Goal: Communication & Community: Answer question/provide support

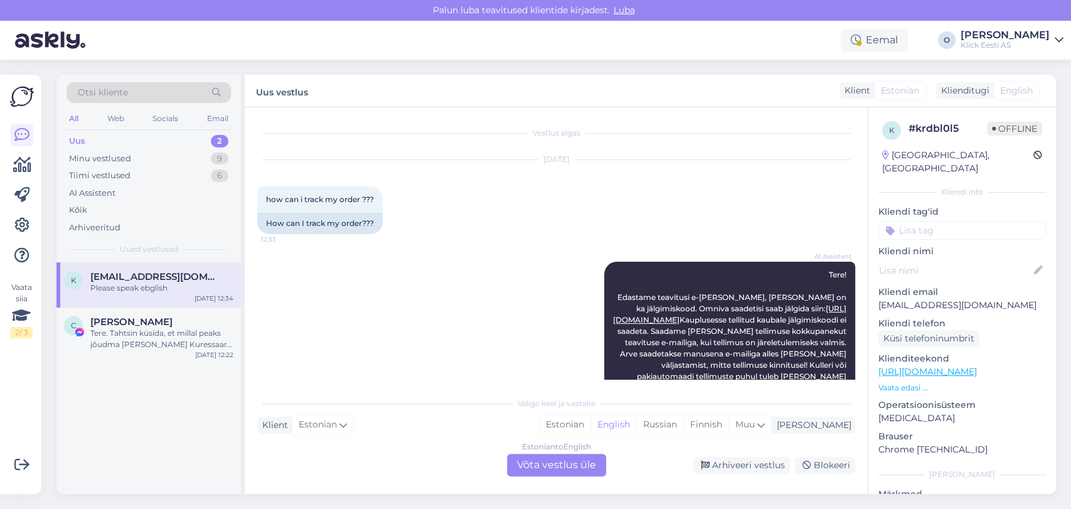
scroll to position [381, 0]
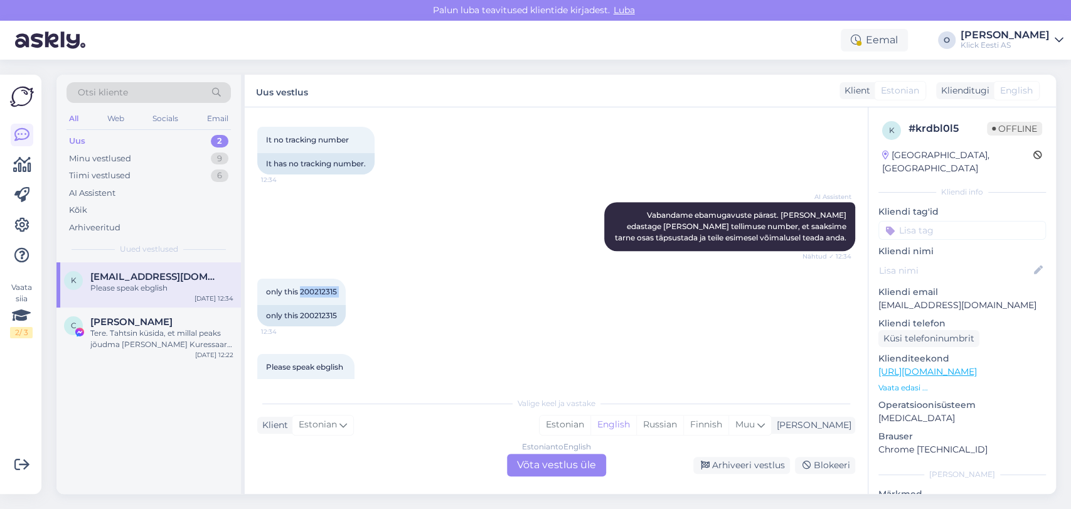
click at [171, 138] on div "Uus 2" at bounding box center [148, 141] width 164 height 18
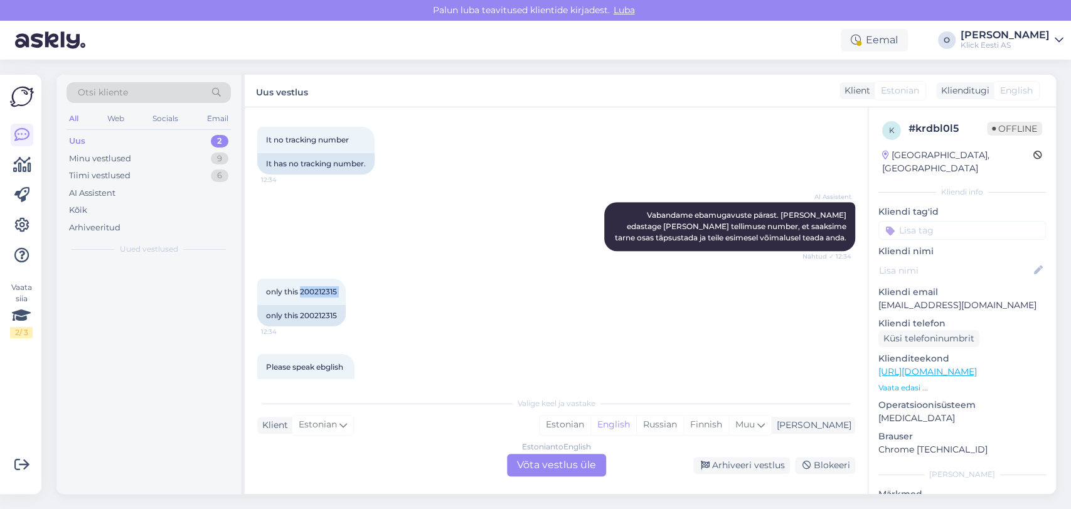
click at [171, 138] on div "Uus 2" at bounding box center [148, 141] width 164 height 18
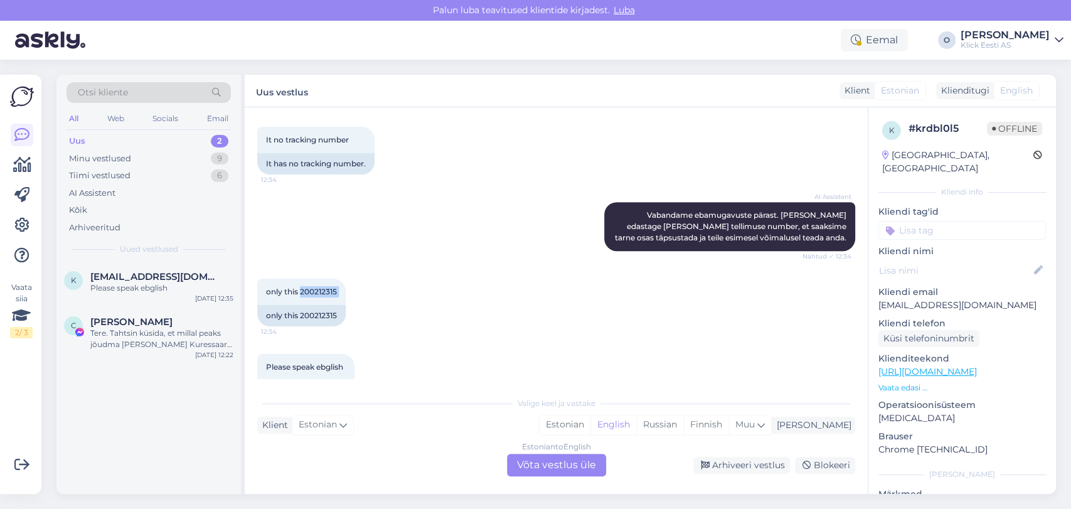
scroll to position [406, 0]
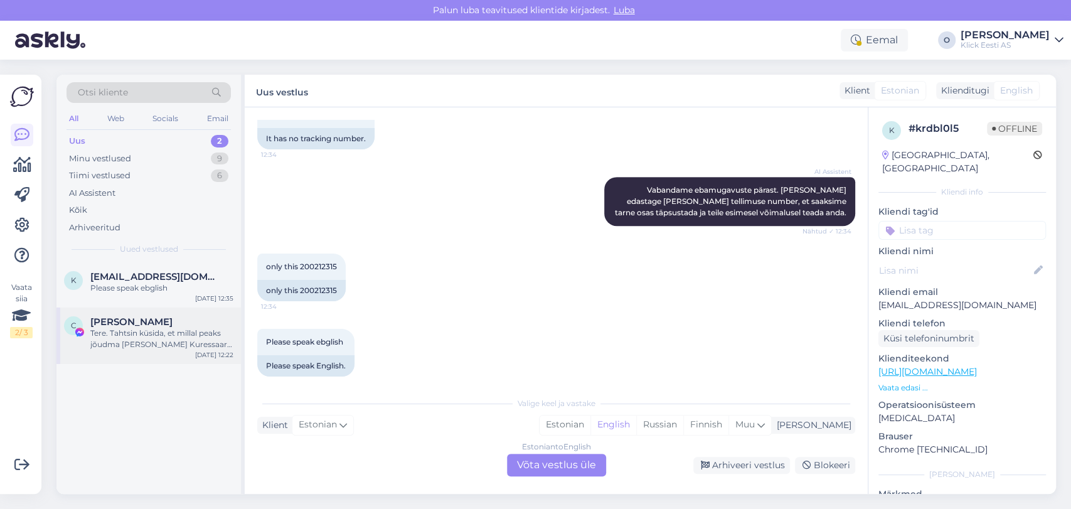
click at [174, 342] on div "Tere. Tahtsin küsida, et millal peaks jõudma [PERSON_NAME] Kuressaare poodi? 18…" at bounding box center [161, 338] width 143 height 23
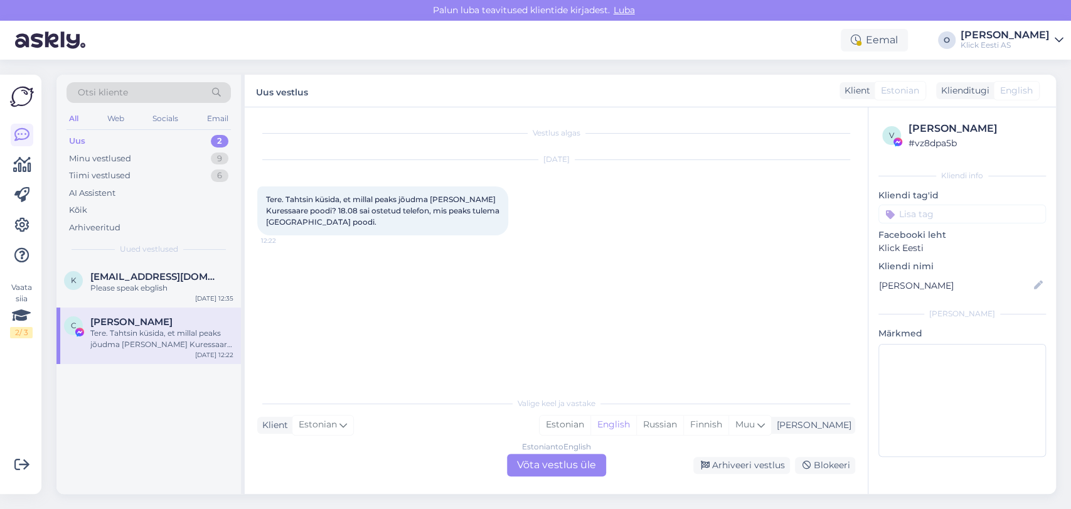
scroll to position [0, 0]
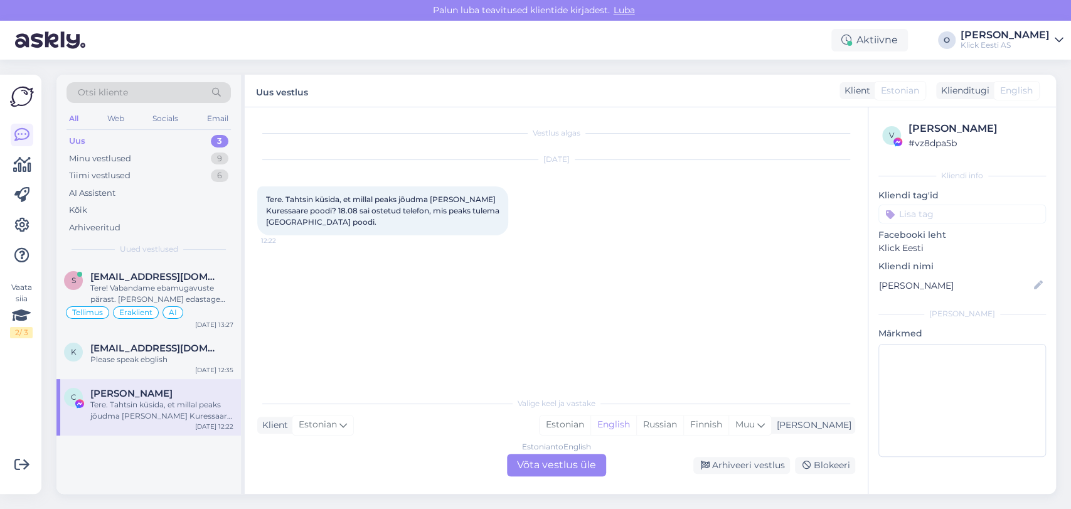
click at [156, 137] on div "Uus 3" at bounding box center [148, 141] width 164 height 18
click at [119, 279] on span "[EMAIL_ADDRESS][DOMAIN_NAME]" at bounding box center [155, 276] width 130 height 11
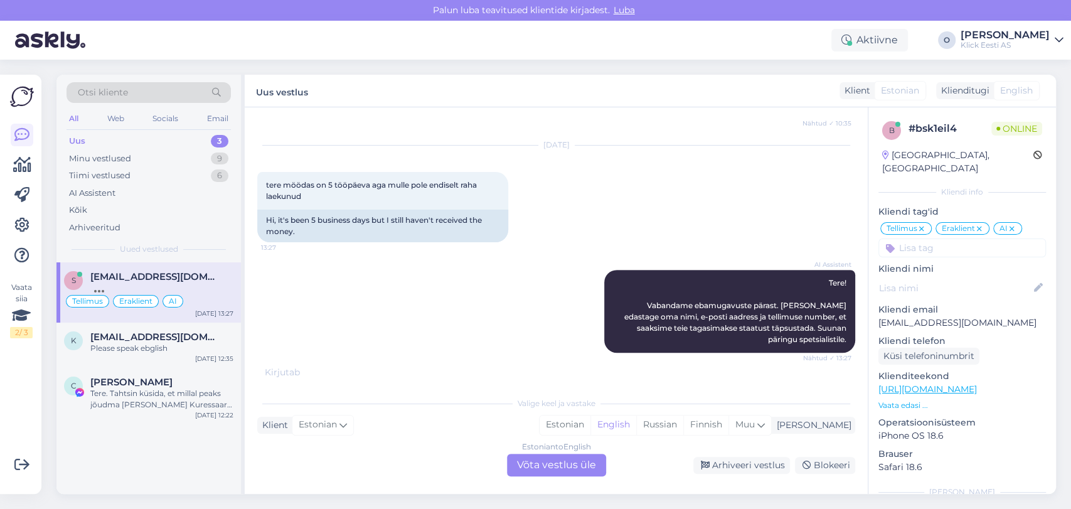
scroll to position [321, 0]
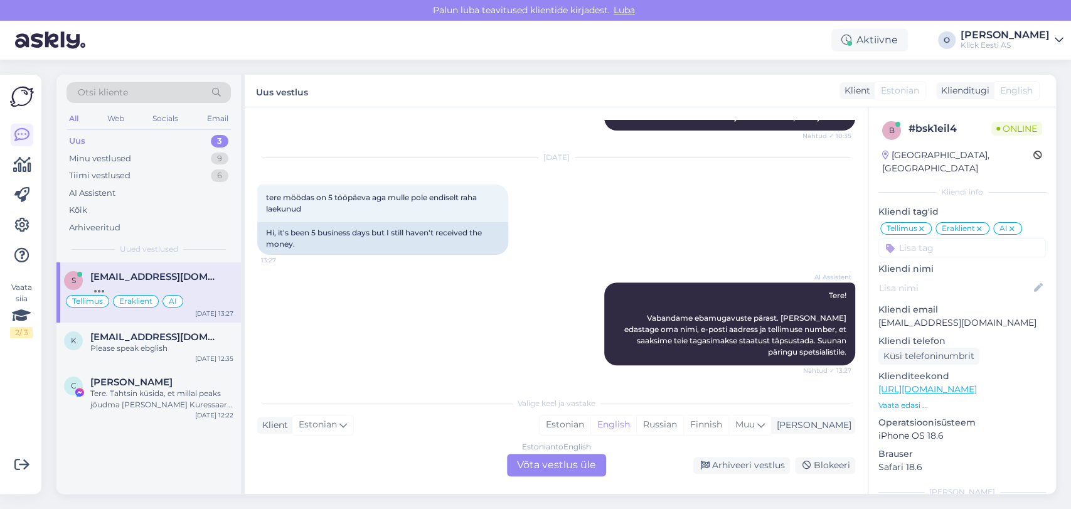
click at [921, 316] on p "[EMAIL_ADDRESS][DOMAIN_NAME]" at bounding box center [961, 322] width 167 height 13
copy p "[EMAIL_ADDRESS][DOMAIN_NAME]"
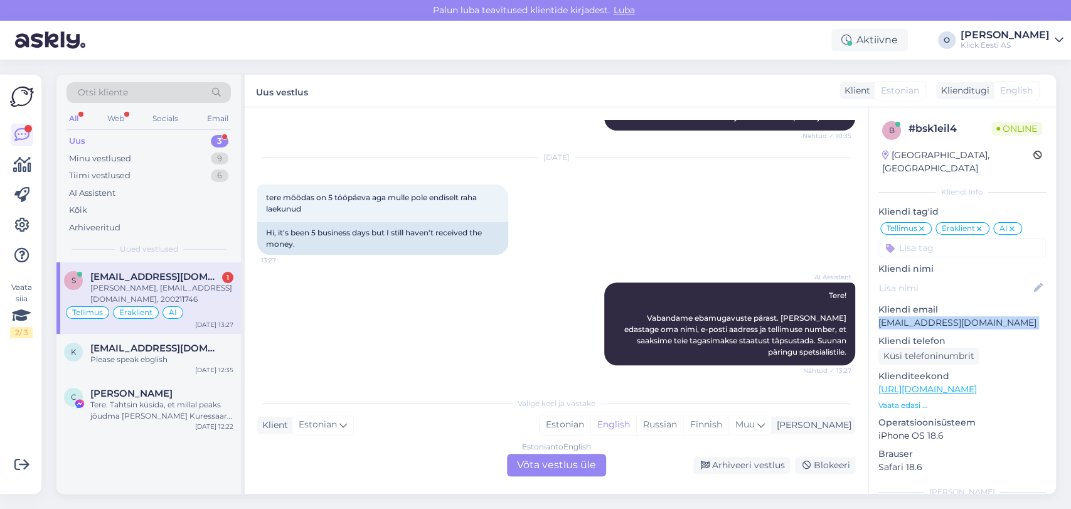
scroll to position [396, 0]
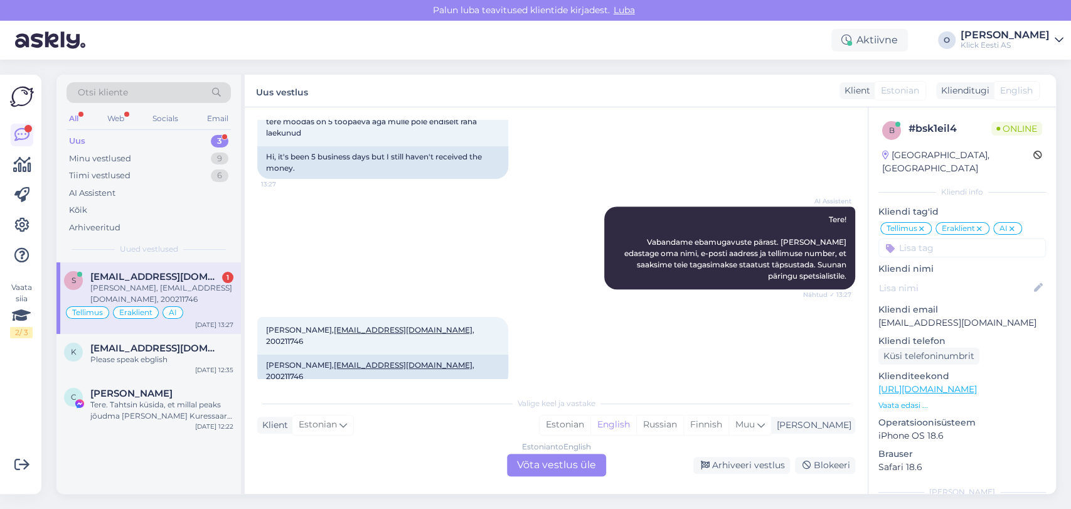
click at [553, 473] on div "Estonian to English Võta vestlus üle" at bounding box center [556, 465] width 99 height 23
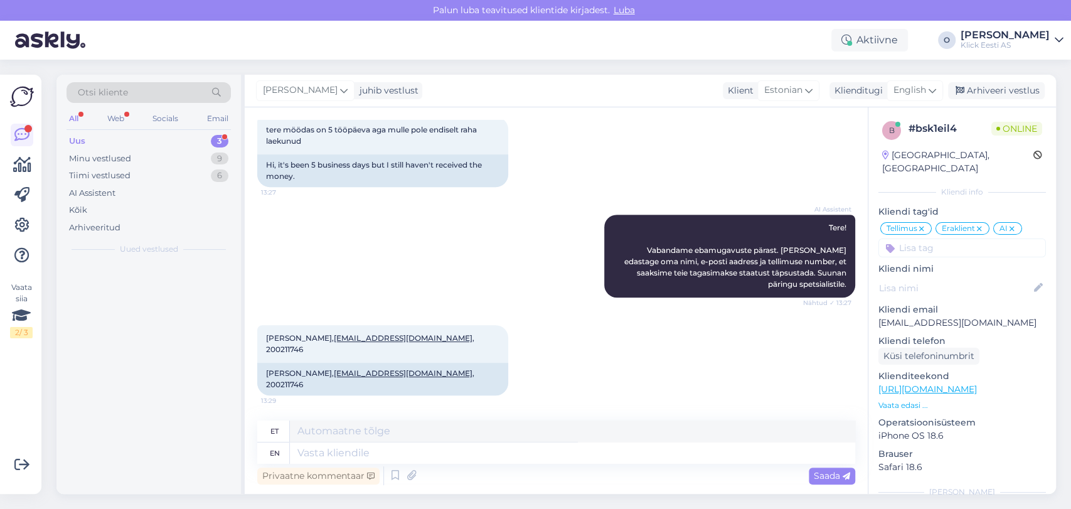
scroll to position [366, 0]
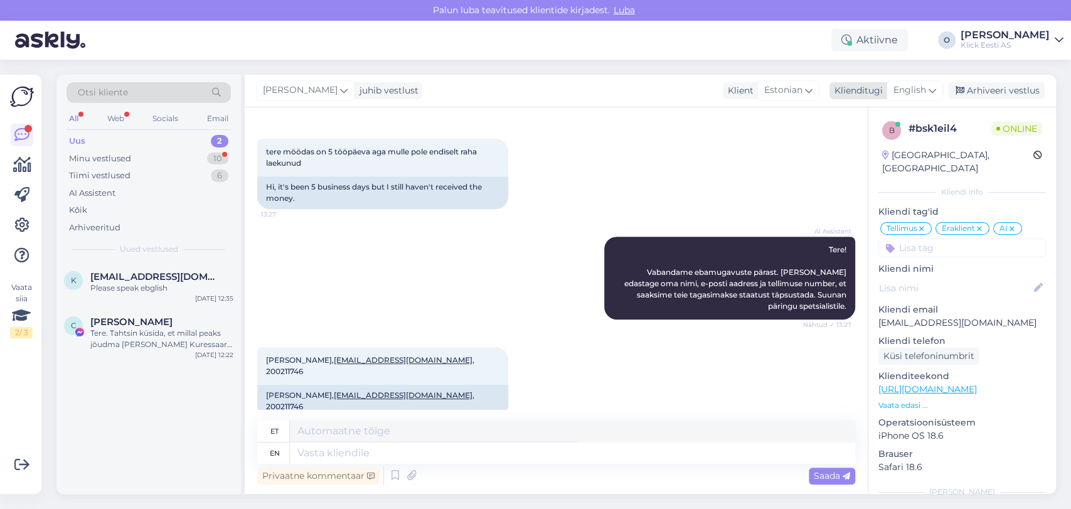
click at [910, 90] on span "English" at bounding box center [909, 90] width 33 height 14
type input "est"
click at [422, 455] on textarea at bounding box center [572, 452] width 565 height 21
click at [888, 82] on div "English" at bounding box center [914, 90] width 56 height 20
click at [902, 88] on span "English" at bounding box center [909, 90] width 33 height 14
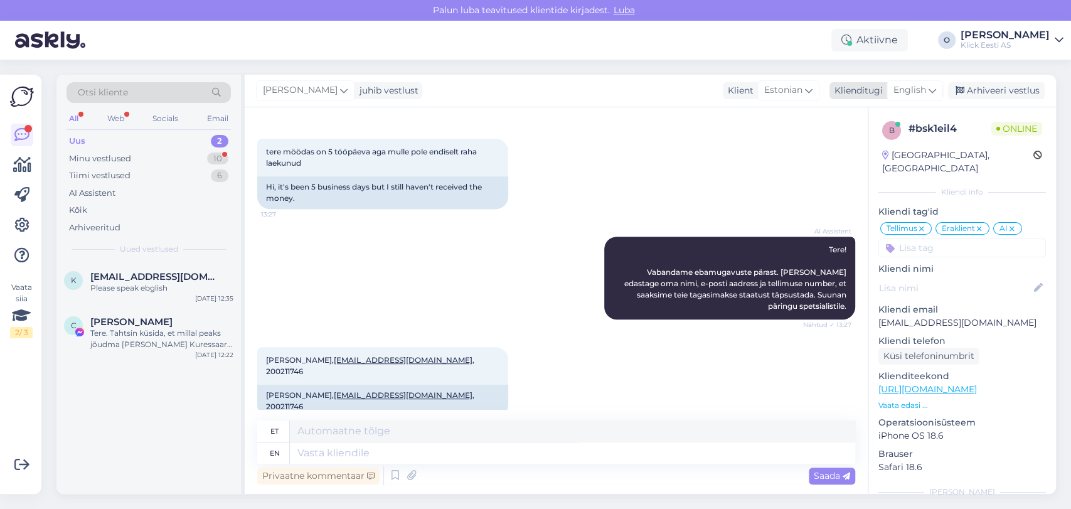
click at [879, 89] on div "Klienditugi" at bounding box center [855, 90] width 53 height 13
click at [862, 142] on link "Estonian" at bounding box center [886, 146] width 138 height 20
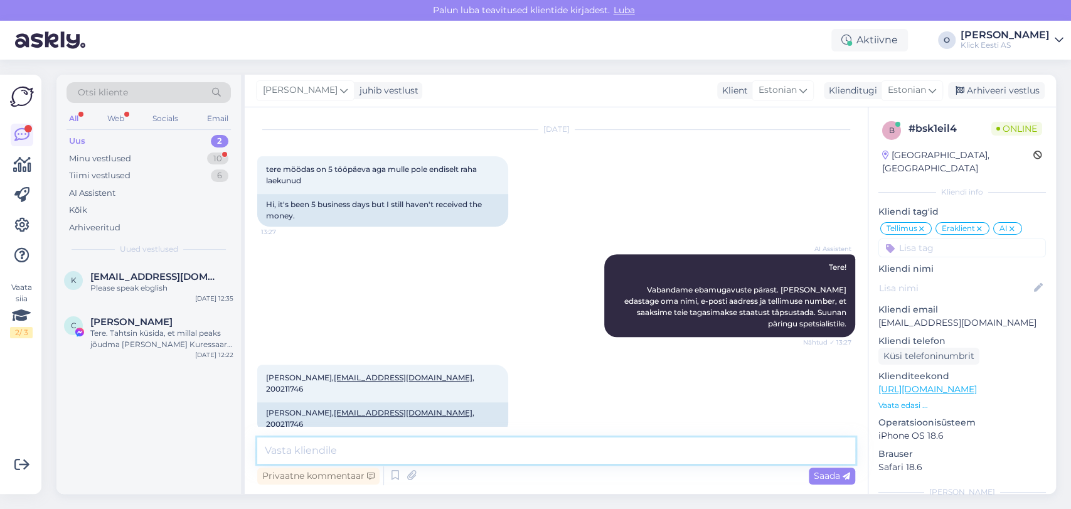
click at [441, 444] on textarea at bounding box center [556, 450] width 598 height 26
type textarea "S"
type textarea "[PERSON_NAME] on väljastatud [DATE]. Sellest kuupäevast alates loetakse 5 tööpä…"
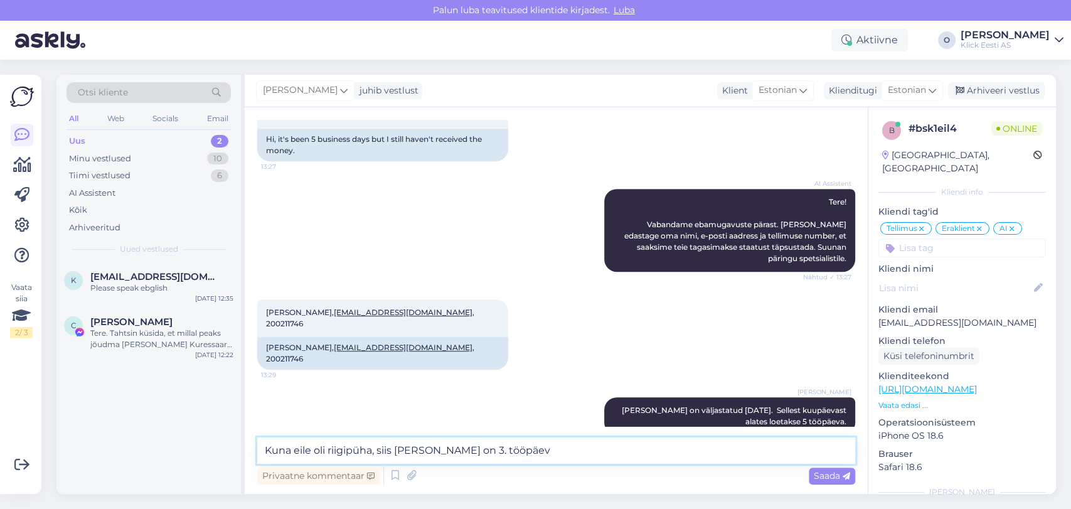
type textarea "Kuna eile oli riigipüha, siis [PERSON_NAME] on 3. tööpäev."
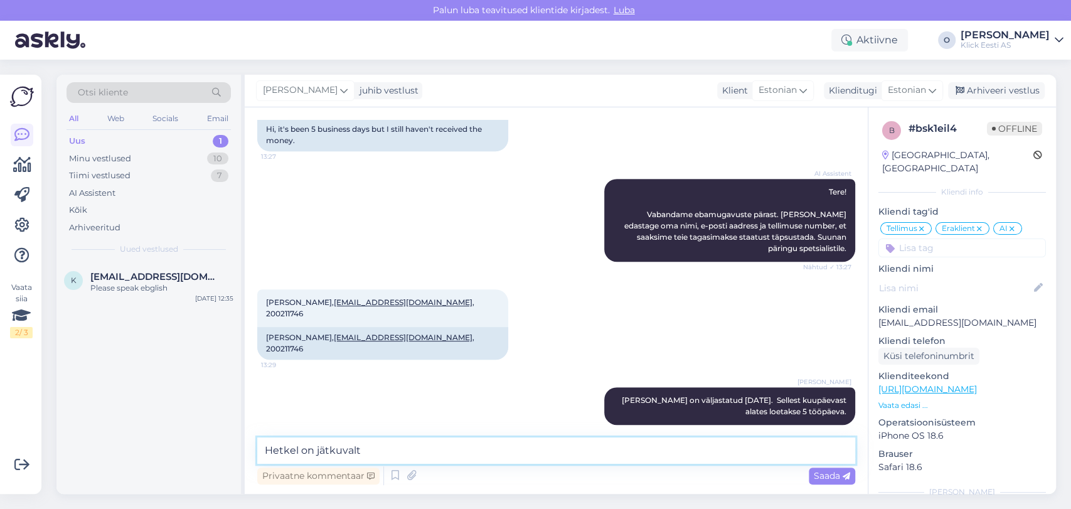
scroll to position [467, 0]
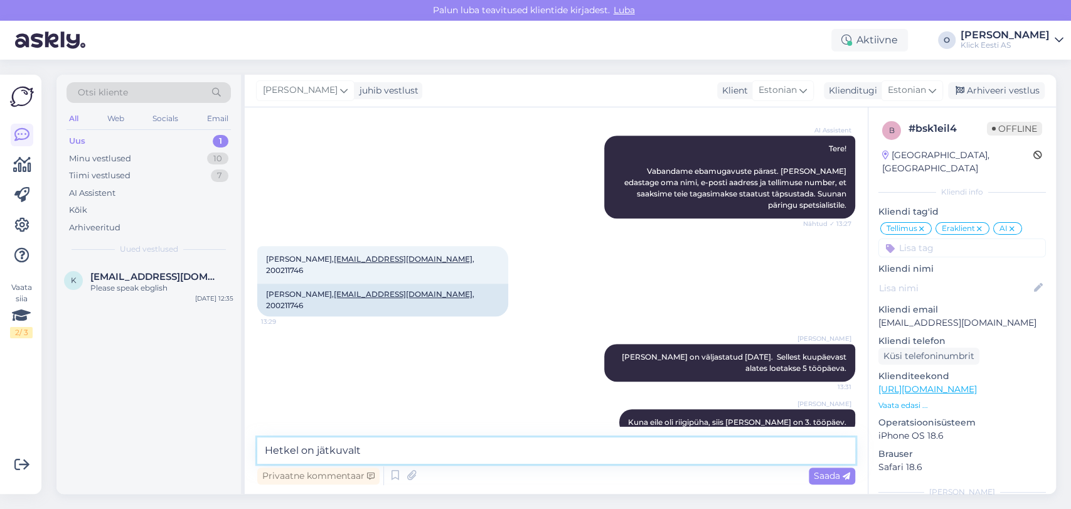
click at [421, 455] on textarea "Hetkel on jätkuvalt" at bounding box center [556, 450] width 598 height 26
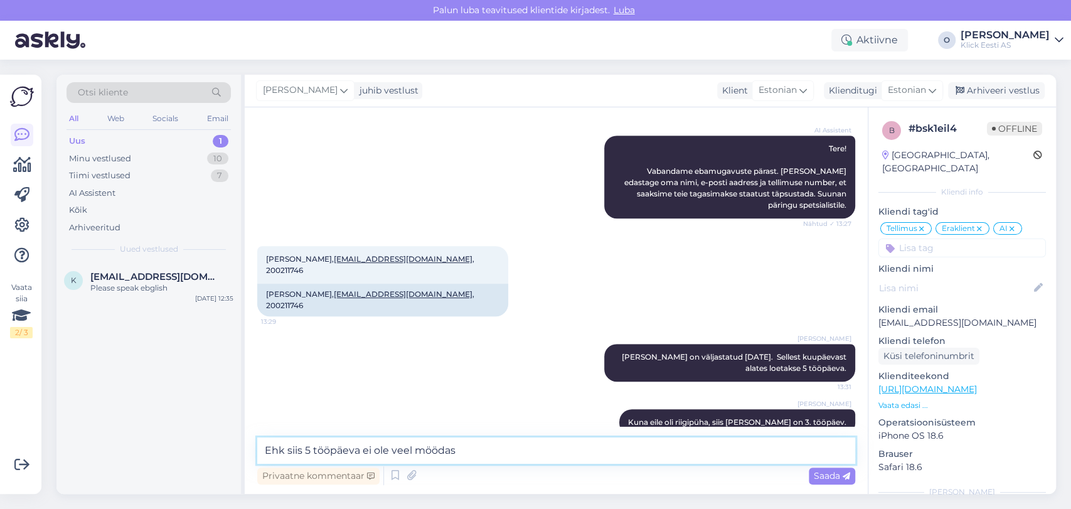
type textarea "Ehk siis 5 tööpäeva ei ole veel möödas."
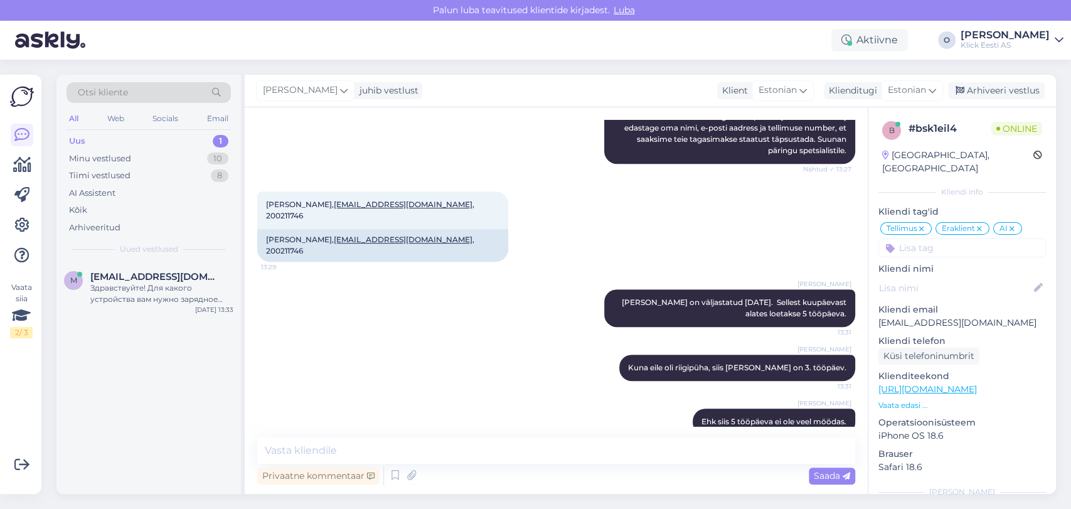
click at [155, 141] on div "Uus 1" at bounding box center [148, 141] width 164 height 18
click at [133, 290] on div "Здравствуйте! Для какого устройства вам нужно зарядное устройство?" at bounding box center [161, 293] width 143 height 23
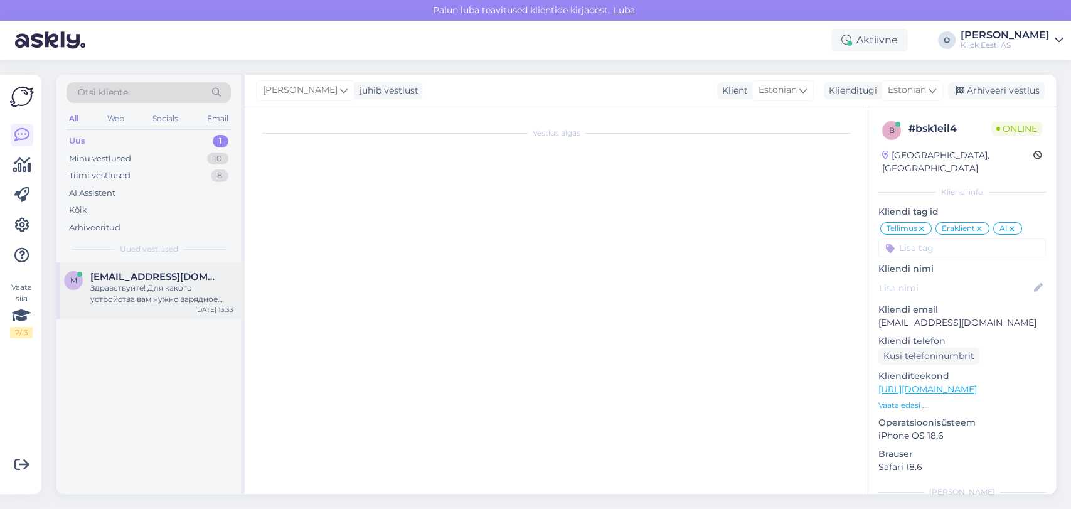
scroll to position [0, 0]
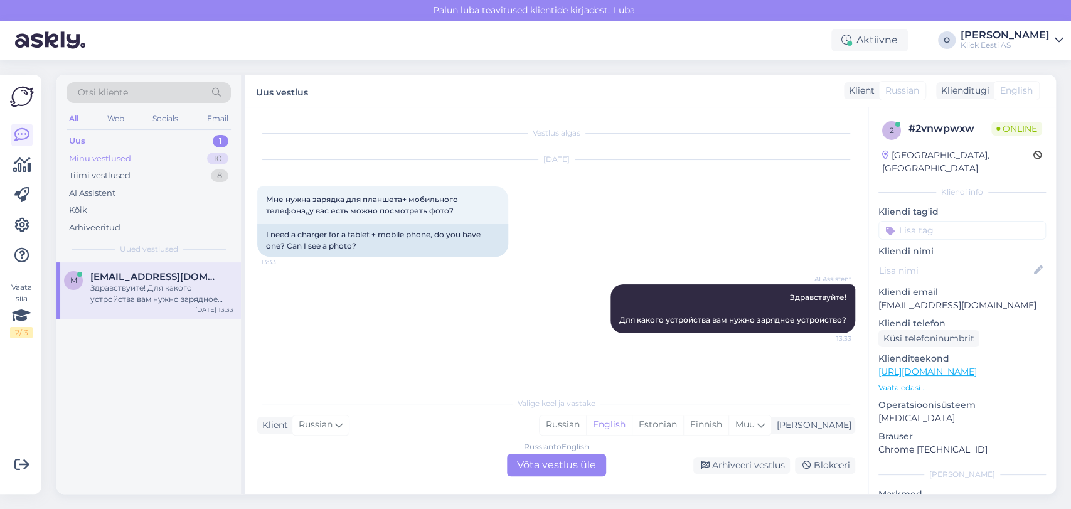
click at [128, 157] on div "Minu vestlused" at bounding box center [100, 158] width 62 height 13
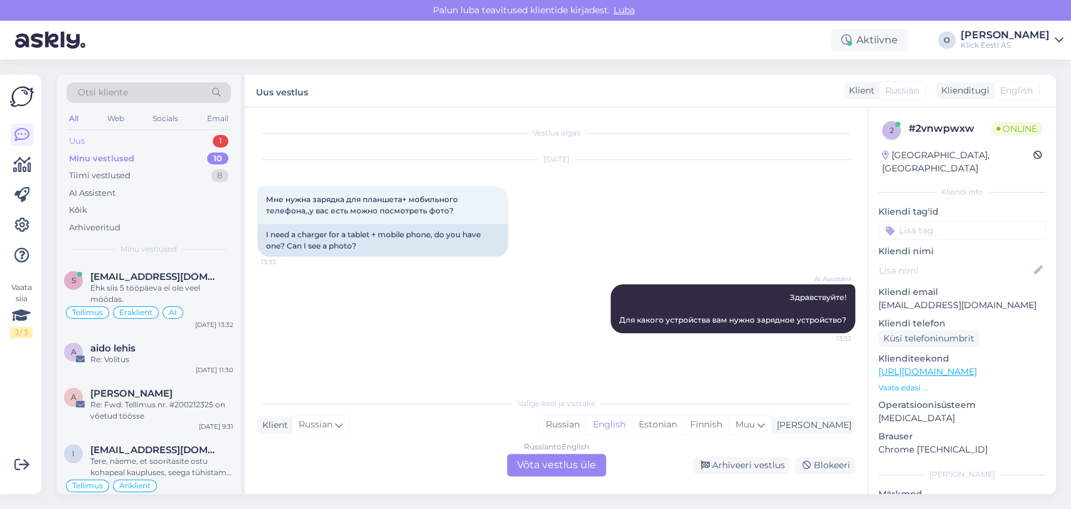
click at [141, 137] on div "Uus 1" at bounding box center [148, 141] width 164 height 18
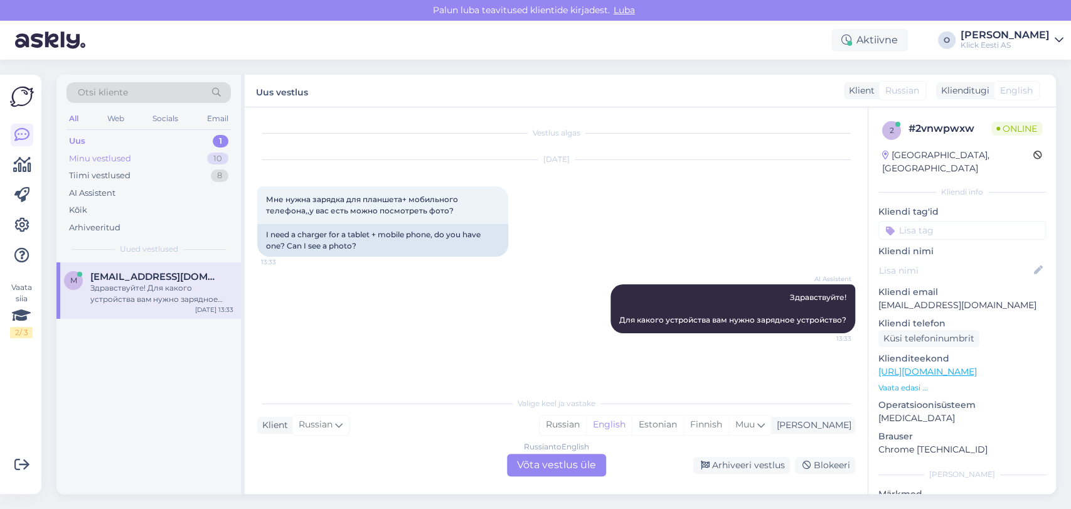
click at [135, 157] on div "Minu vestlused 10" at bounding box center [148, 159] width 164 height 18
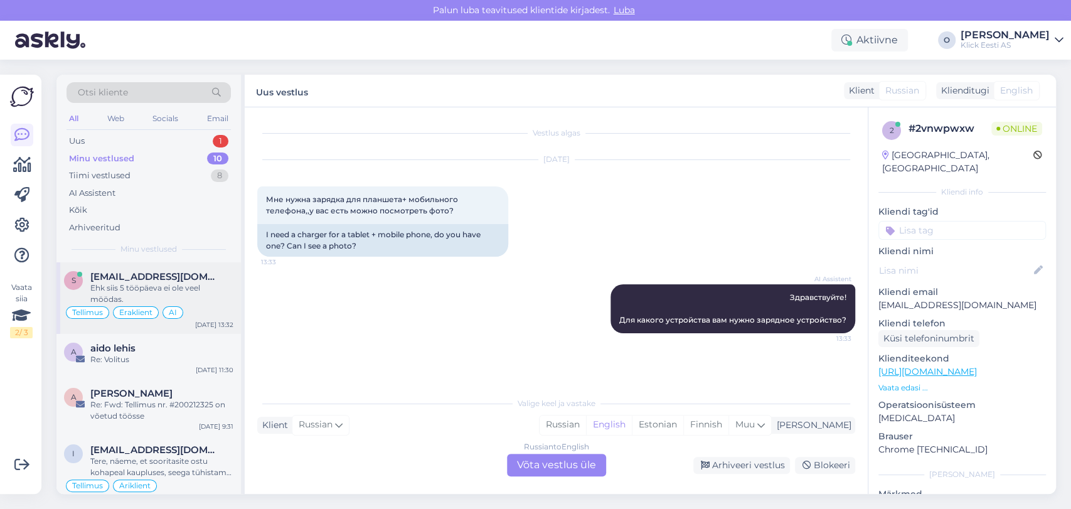
click at [125, 277] on span "[EMAIL_ADDRESS][DOMAIN_NAME]" at bounding box center [155, 276] width 130 height 11
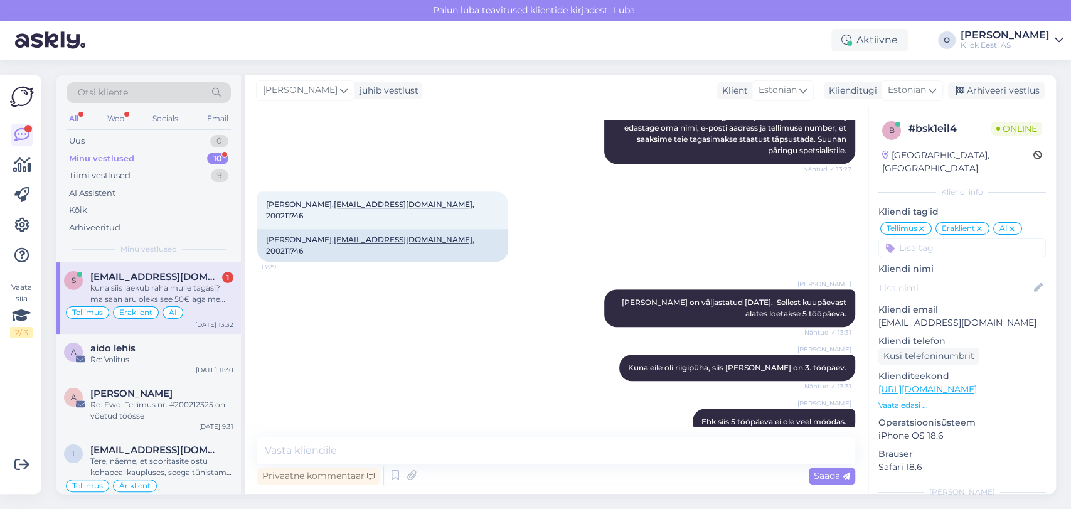
scroll to position [587, 0]
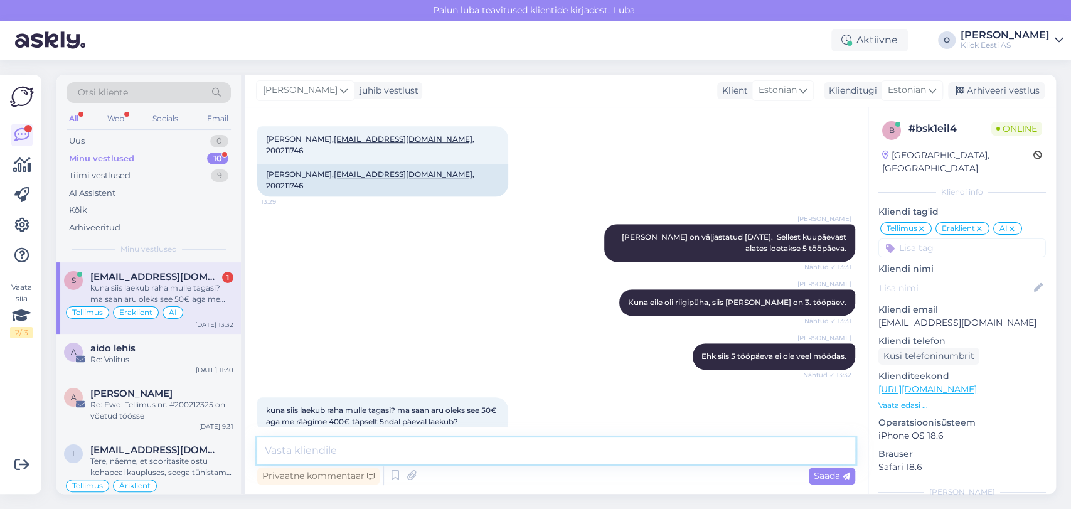
click at [314, 449] on textarea at bounding box center [556, 450] width 598 height 26
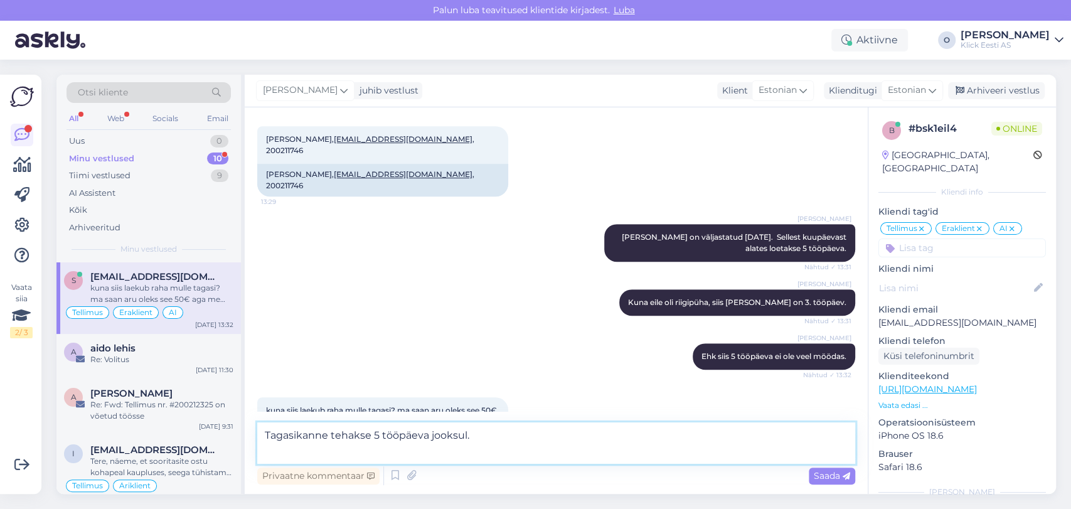
scroll to position [600, 0]
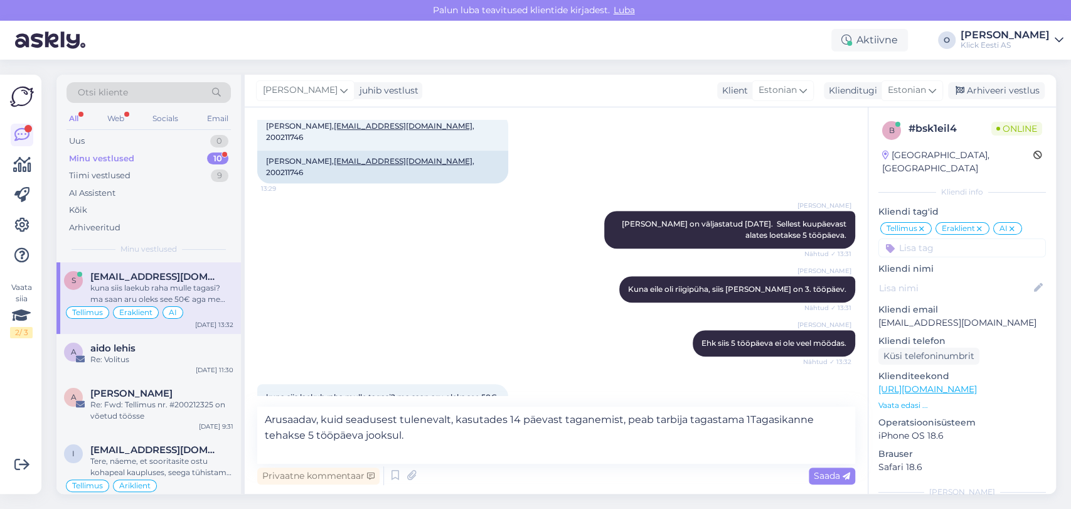
click at [726, 403] on div "Vestlus algas [DATE] Tere, kui kiirelt laekub teie poolne tagasimakse? 10:35 He…" at bounding box center [556, 300] width 623 height 386
drag, startPoint x: 748, startPoint y: 420, endPoint x: 348, endPoint y: 419, distance: 400.2
click at [348, 419] on textarea "Arusaadav, kuid seadusest tulenevalt, kasutades 14 päevast taganemist, peab tar…" at bounding box center [556, 434] width 598 height 57
type textarea "Tagasikanne tehakse 5 tööpäeva jooksul."
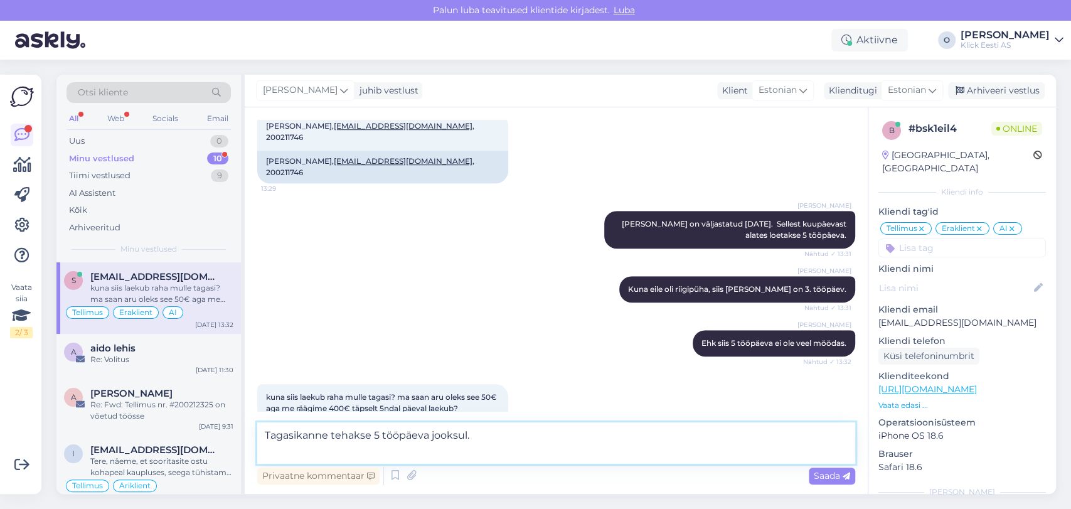
click at [490, 438] on textarea "Tagasikanne tehakse 5 tööpäeva jooksul." at bounding box center [556, 442] width 598 height 41
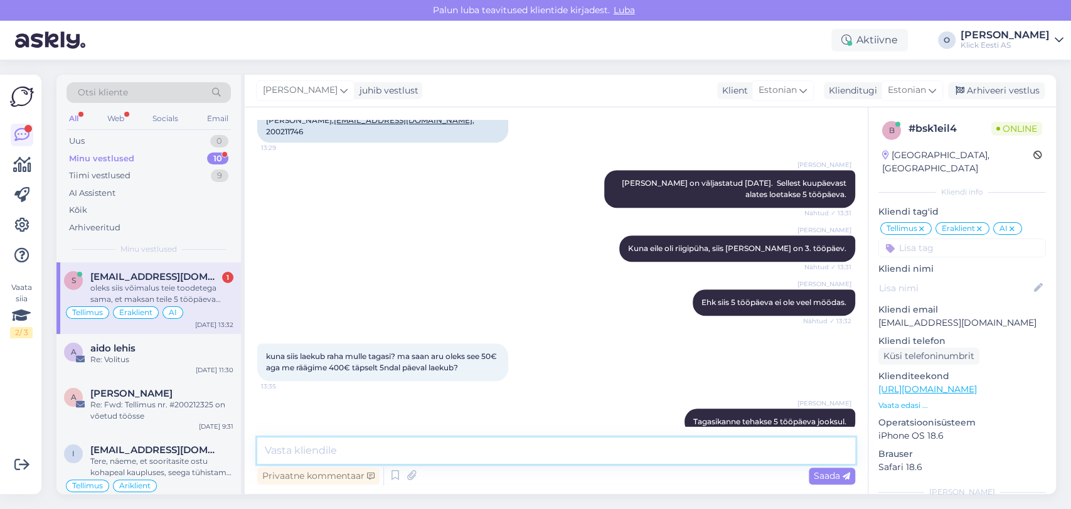
scroll to position [718, 0]
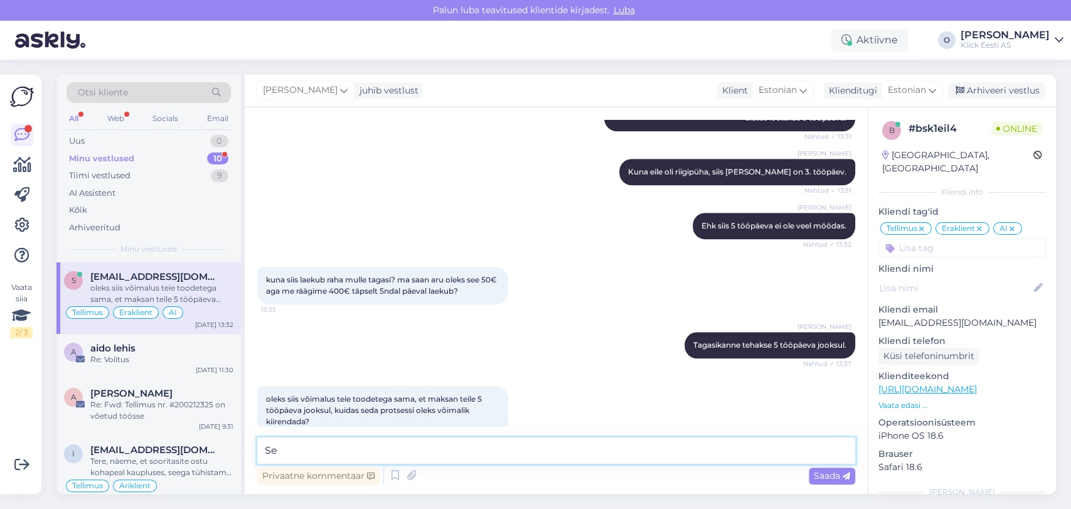
type textarea "S"
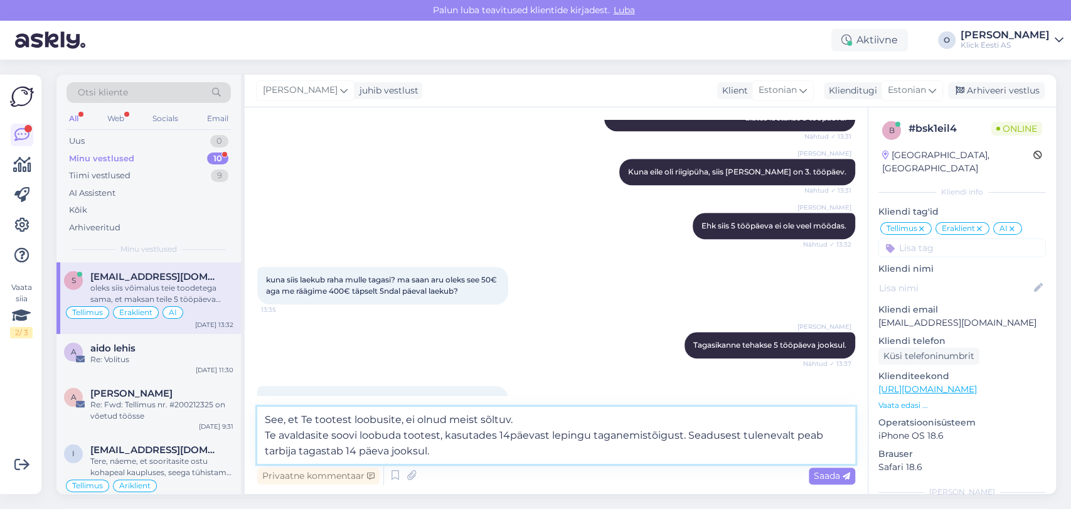
click at [276, 450] on textarea "See, et Te tootest loobusite, ei olnud meist sõltuv. Te avaldasite soovi loobud…" at bounding box center [556, 434] width 598 height 57
click at [344, 452] on textarea "See, et Te tootest loobusite, ei olnud meist sõltuv. Te avaldasite soovi loobud…" at bounding box center [556, 434] width 598 height 57
click at [434, 452] on textarea "See, et Te tootest loobusite, ei olnud meist sõltuv. Te avaldasite soovi loobud…" at bounding box center [556, 434] width 598 height 57
click at [352, 453] on textarea "See, et Te tootest loobusite, ei olnud meist sõltuv. Te avaldasite soovi loobud…" at bounding box center [556, 434] width 598 height 57
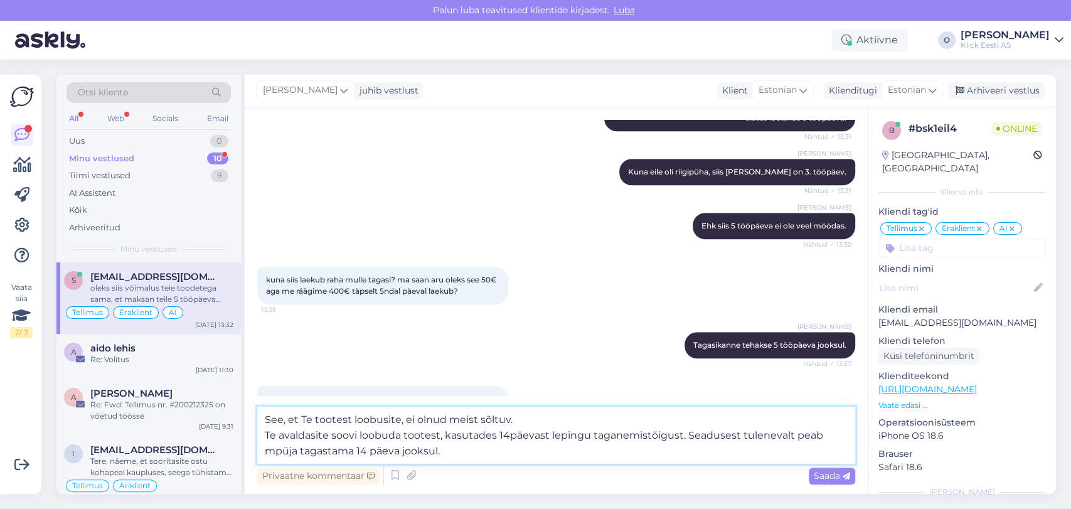
click at [488, 457] on textarea "See, et Te tootest loobusite, ei olnud meist sõltuv. Te avaldasite soovi loobud…" at bounding box center [556, 434] width 598 height 57
click at [301, 420] on textarea "See, et Te tootest loobusite, ei olnud meist sõltuv. Te avaldasite soovi loobud…" at bounding box center [556, 434] width 598 height 57
click at [280, 420] on textarea "Te tootest loobusite, ei olnud meist sõltuv. Te avaldasite soovi loobuda tootes…" at bounding box center [556, 434] width 598 height 57
drag, startPoint x: 366, startPoint y: 425, endPoint x: 381, endPoint y: 428, distance: 15.3
click at [381, 428] on textarea "Te loobusite tootest loobusite, ei olnud meist sõltuv. Te avaldasite soovi loob…" at bounding box center [556, 434] width 598 height 57
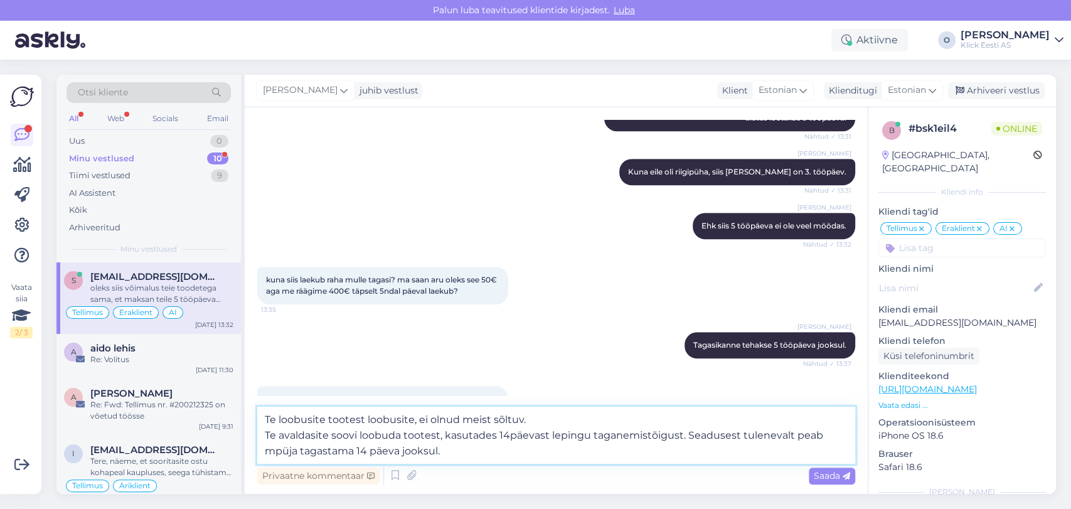
click at [385, 423] on textarea "Te loobusite tootest loobusite, ei olnud meist sõltuv. Te avaldasite soovi loob…" at bounding box center [556, 434] width 598 height 57
click at [401, 418] on textarea "Te loobusite tootest meist sõltuv. Te avaldasite soovi loobuda tootest, kasutad…" at bounding box center [556, 434] width 598 height 57
click at [487, 417] on textarea "Te loobusite tootest meist mitte sõltuv. Te avaldasite soovi loobuda tootest, k…" at bounding box center [556, 434] width 598 height 57
click at [470, 418] on textarea "Te loobusite tootest meist mitte sõltuval õhjusel. Te avaldasite soovi loobuda …" at bounding box center [556, 434] width 598 height 57
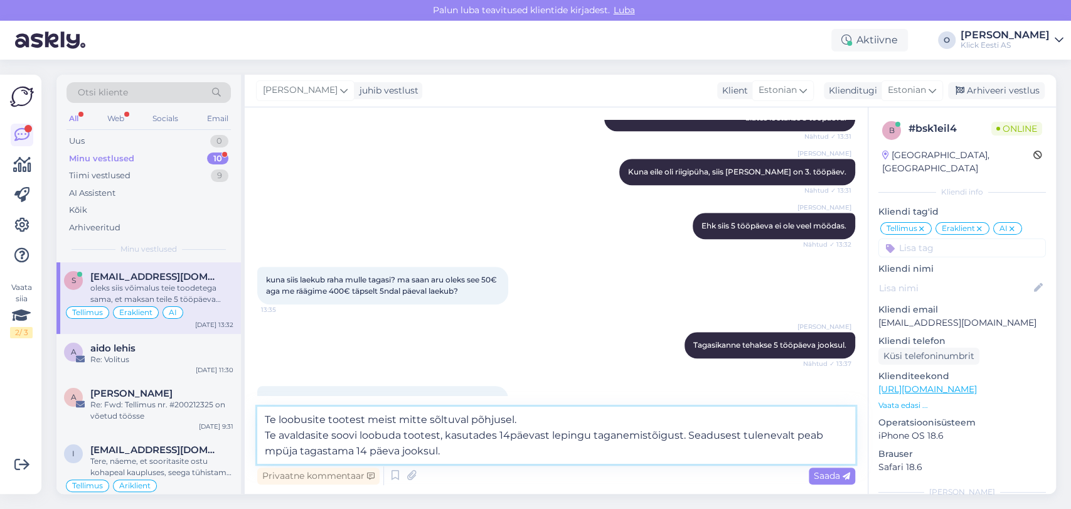
drag, startPoint x: 448, startPoint y: 433, endPoint x: 247, endPoint y: 440, distance: 200.8
click at [247, 440] on div "Vestlus algas [DATE] Tere, kui kiirelt laekub teie poolne tagasimakse? 10:35 He…" at bounding box center [556, 300] width 623 height 386
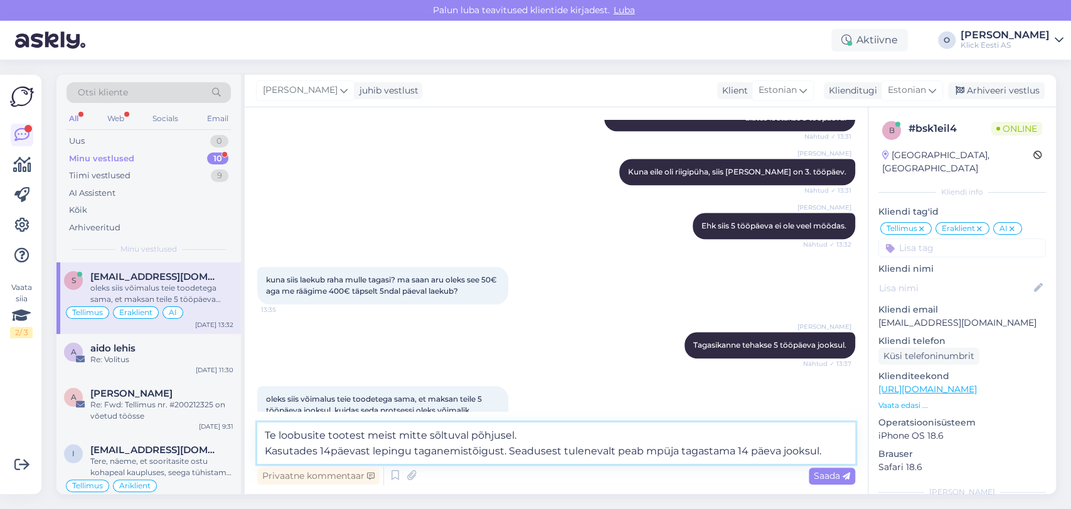
scroll to position [733, 0]
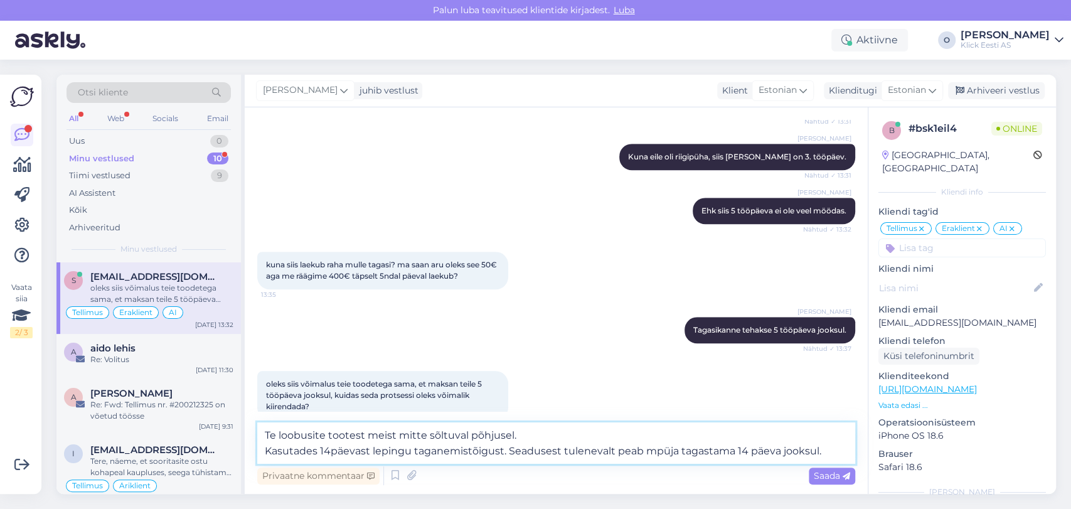
click at [462, 452] on textarea "Te loobusite tootest meist mitte sõltuval põhjusel. Kasutades 14päevast lepingu…" at bounding box center [556, 442] width 598 height 41
click at [506, 449] on textarea "Te loobusite tootest meist mitte sõltuval põhjusel. Kasutades 14päevast lepingu…" at bounding box center [556, 442] width 598 height 41
click at [505, 446] on textarea "Te loobusite tootest meist mitte sõltuval põhjusel. Kasutades 14päevast lepingu…" at bounding box center [556, 442] width 598 height 41
click at [652, 445] on textarea "Te loobusite tootest meist mitte sõltuval põhjusel. Kasutades 14päevast lepingu…" at bounding box center [556, 442] width 598 height 41
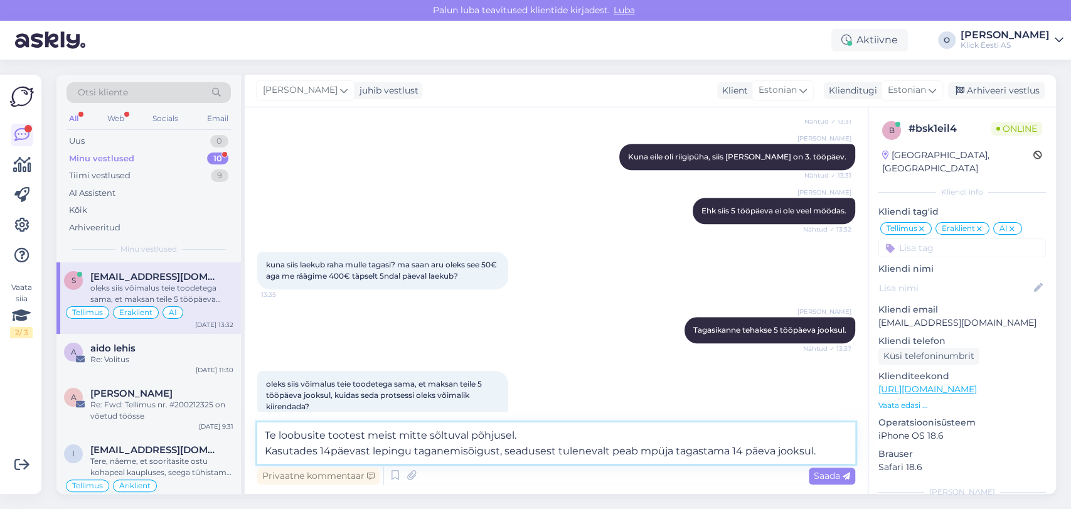
click at [652, 445] on textarea "Te loobusite tootest meist mitte sõltuval põhjusel. Kasutades 14päevast lepingu…" at bounding box center [556, 442] width 598 height 41
click at [832, 447] on textarea "Te loobusite tootest meist mitte sõltuval põhjusel. Kasutades 14päevast lepingu…" at bounding box center [556, 442] width 598 height 41
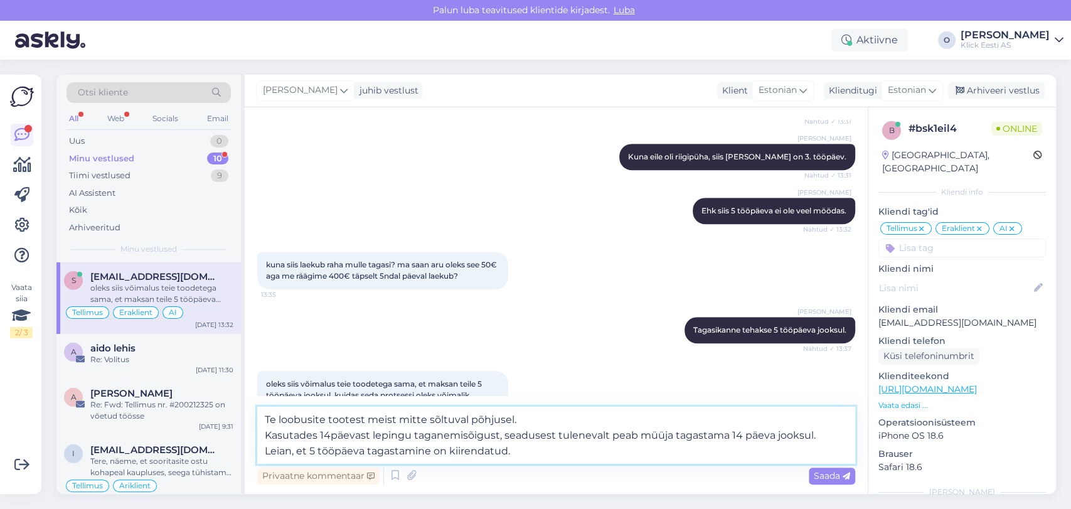
click at [365, 448] on textarea "Te loobusite tootest meist mitte sõltuval põhjusel. Kasutades 14päevast lepingu…" at bounding box center [556, 434] width 598 height 57
click at [561, 450] on textarea "Te loobusite tootest meist mitte sõltuval põhjusel. Kasutades 14päevast lepingu…" at bounding box center [556, 434] width 598 height 57
click at [570, 453] on textarea "Te loobusite tootest meist mitte sõltuval põhjusel. Kasutades 14päevast lepingu…" at bounding box center [556, 434] width 598 height 57
click at [629, 455] on textarea "Te loobusite tootest meist mitte sõltuval põhjusel. Kasutades 14päevast lepingu…" at bounding box center [556, 434] width 598 height 57
type textarea "Te loobusite tootest meist mitte sõltuval põhjusel. Kasutades 14päevast lepingu…"
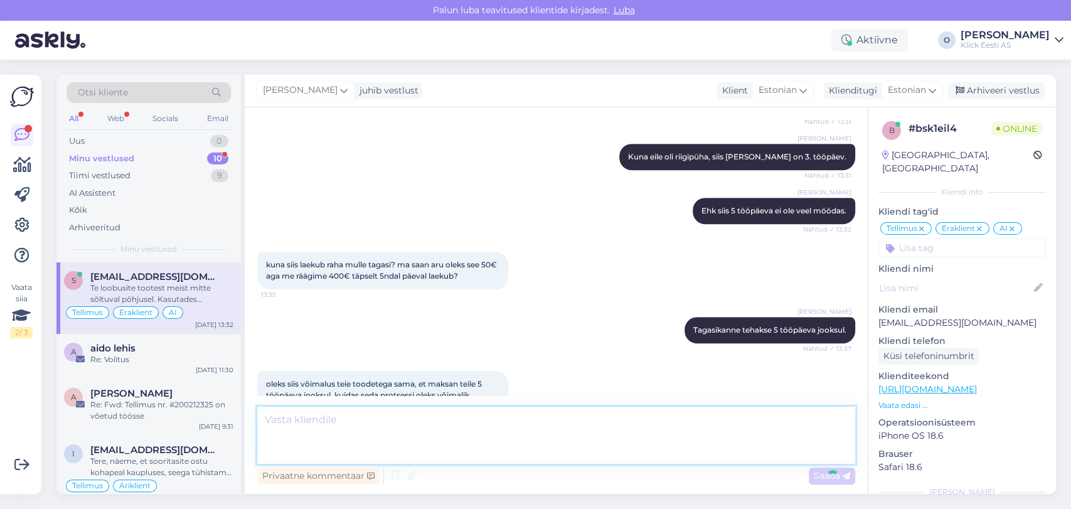
scroll to position [817, 0]
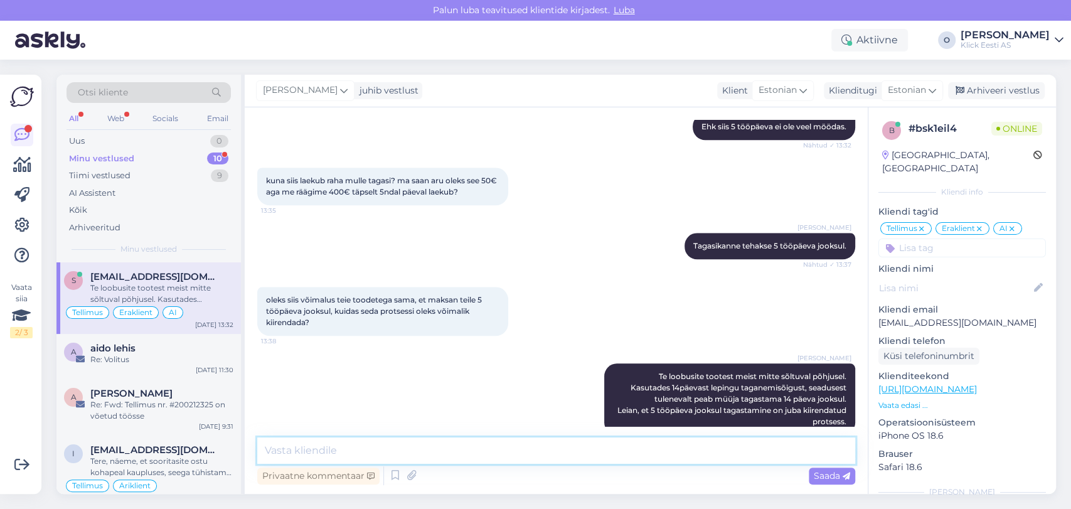
click at [475, 460] on textarea at bounding box center [556, 450] width 598 height 26
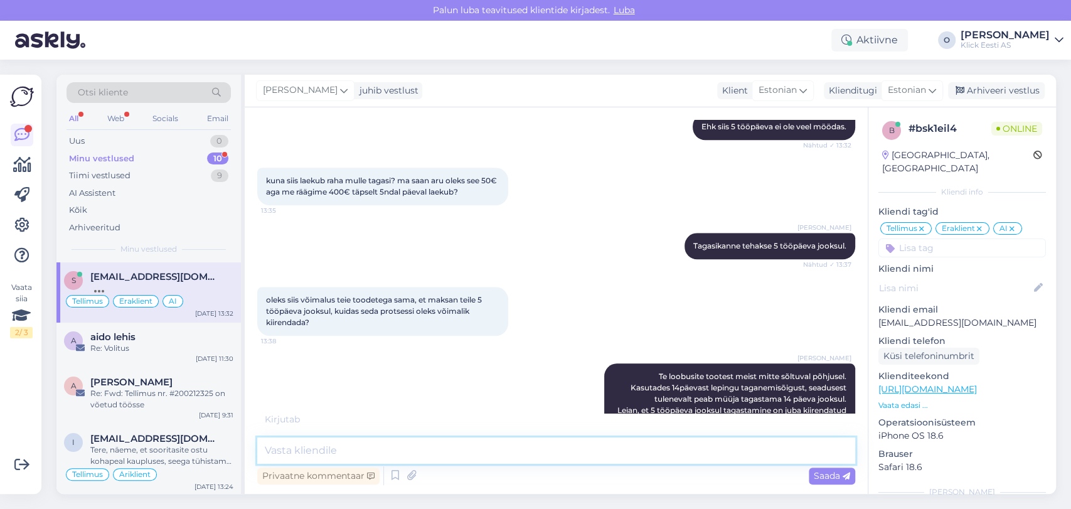
scroll to position [830, 0]
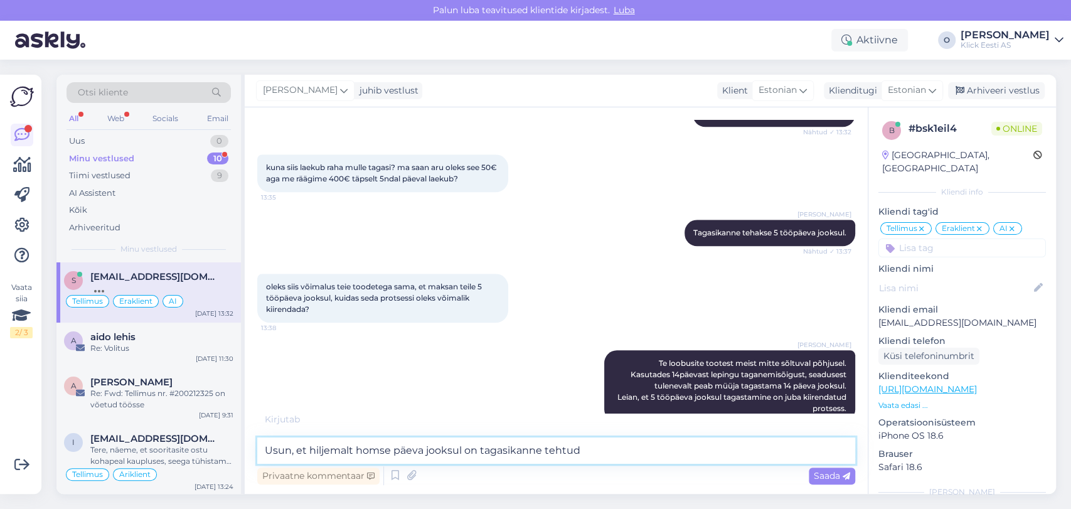
type textarea "Usun, et hiljemalt homse päeva jooksul on tagasikanne tehtud."
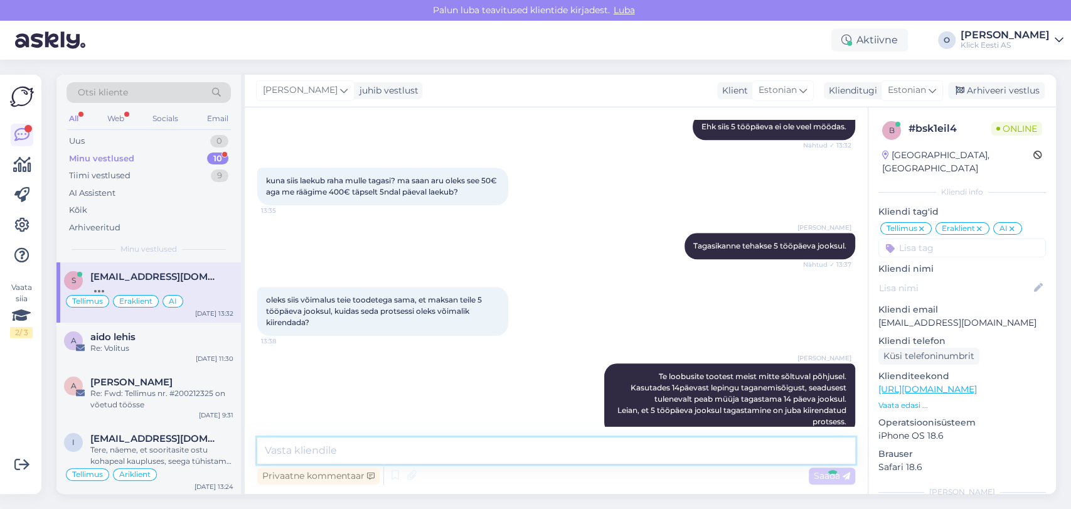
scroll to position [882, 0]
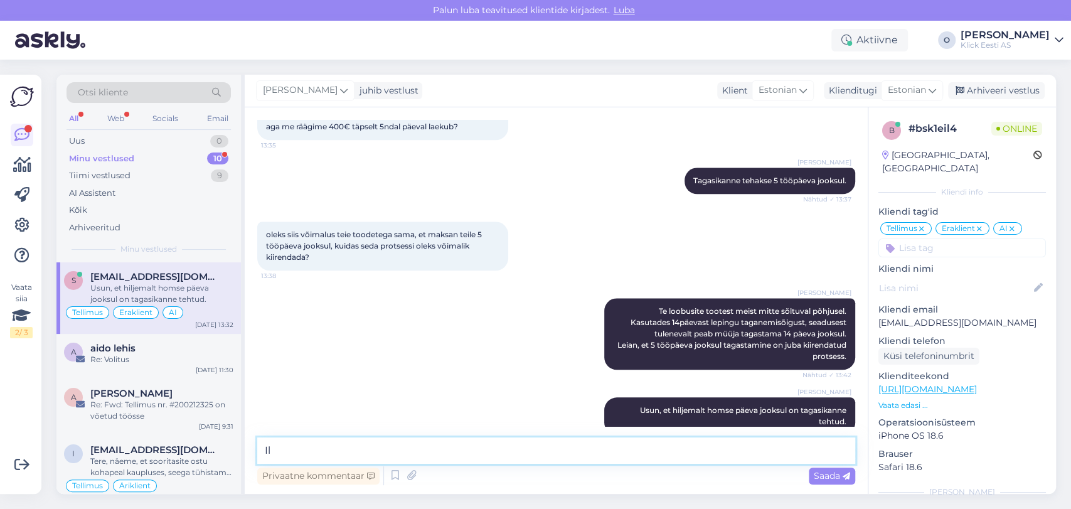
type textarea "I"
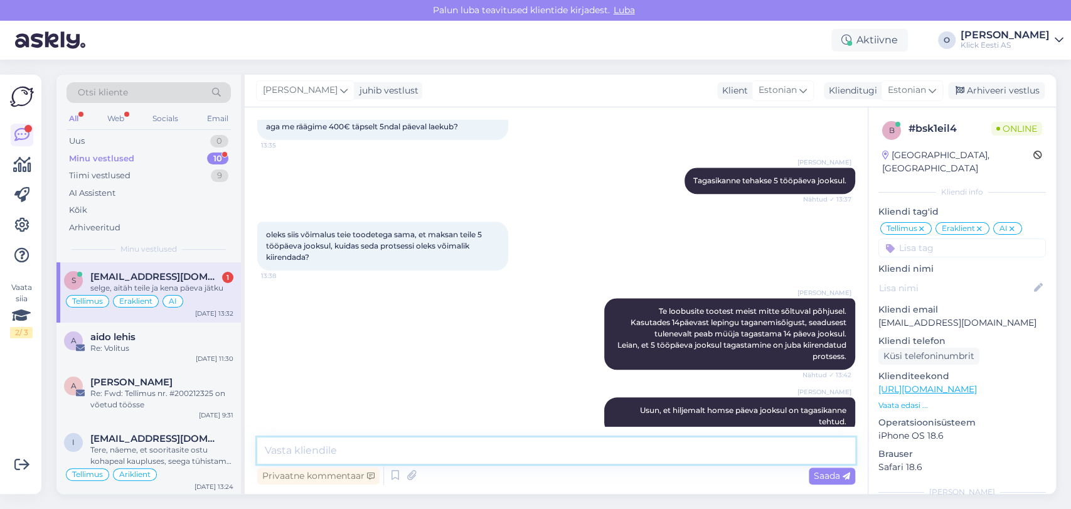
scroll to position [936, 0]
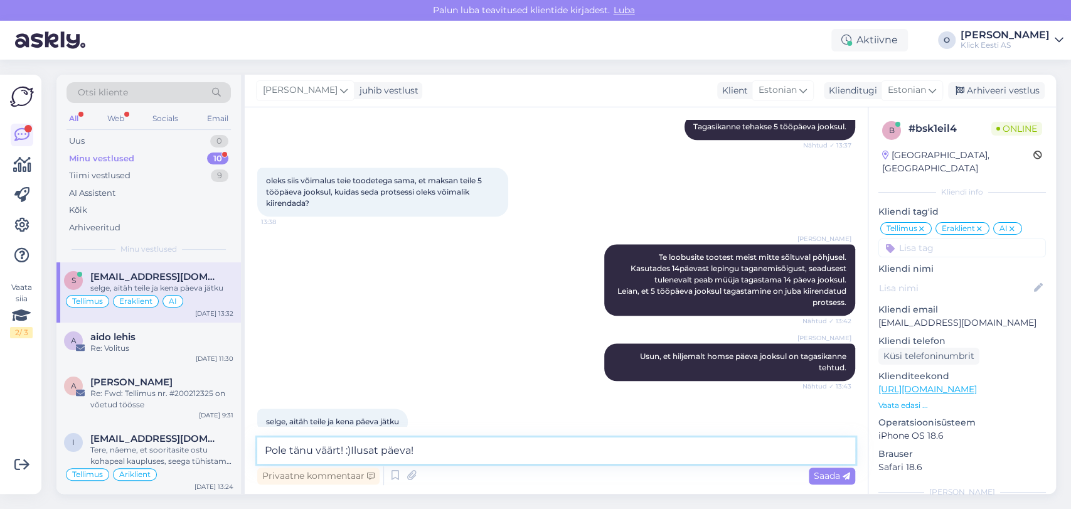
type textarea "Pole tänu väärt! :) Ilusat päeva!"
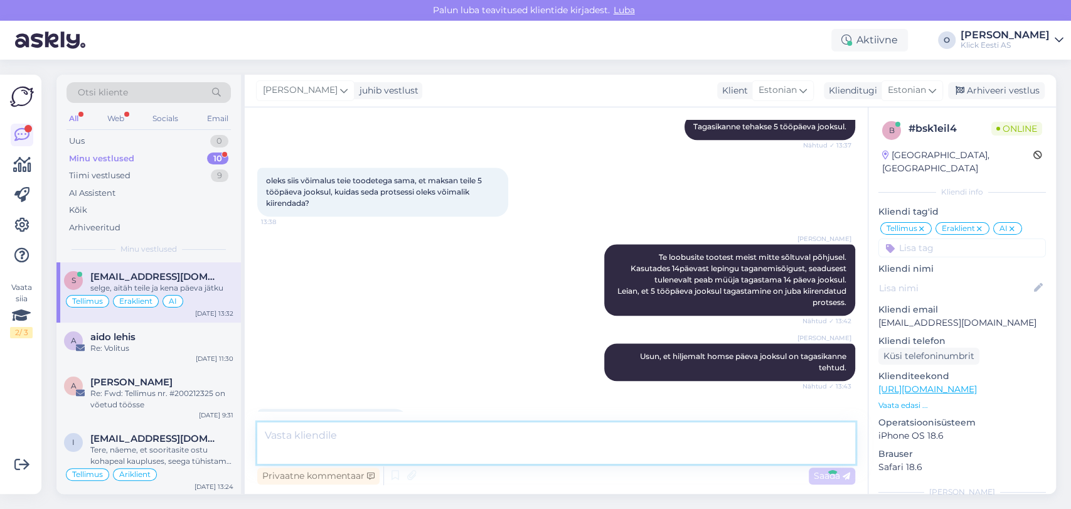
scroll to position [1001, 0]
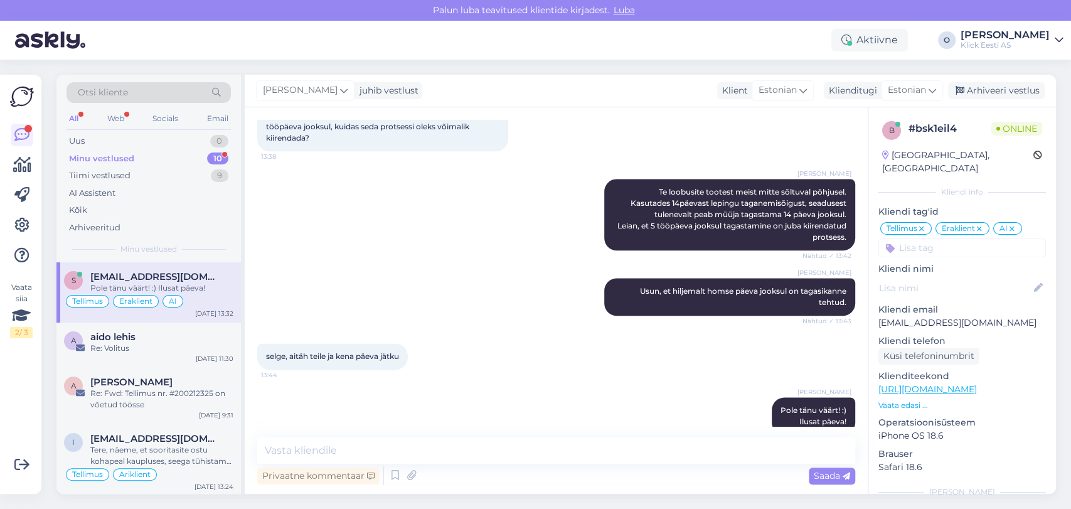
click at [571, 383] on div "[PERSON_NAME] [PERSON_NAME] väärt! :) Ilusat päeva! 13:45" at bounding box center [556, 415] width 598 height 65
click at [186, 151] on div "Minu vestlused 10" at bounding box center [148, 159] width 164 height 18
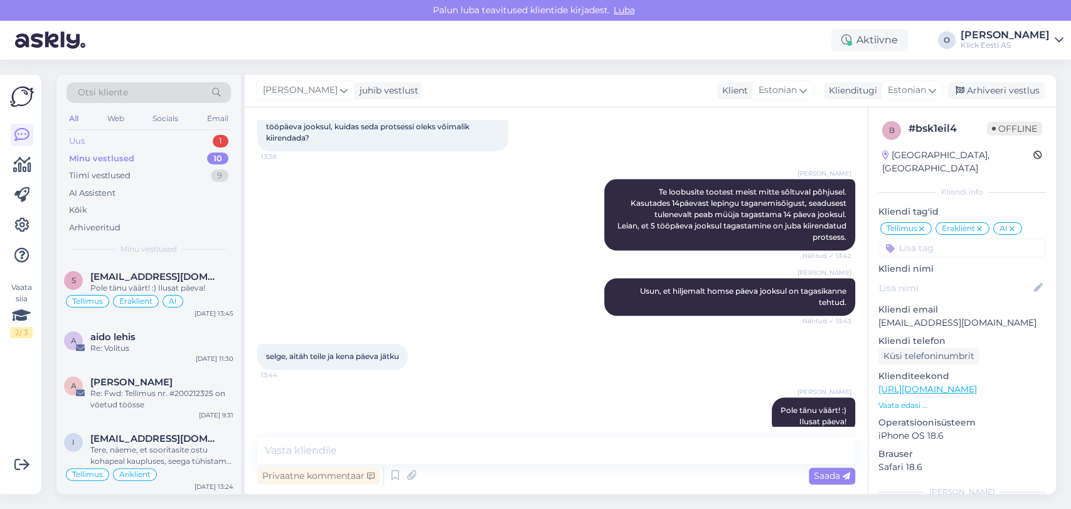
click at [173, 146] on div "Uus 1" at bounding box center [148, 141] width 164 height 18
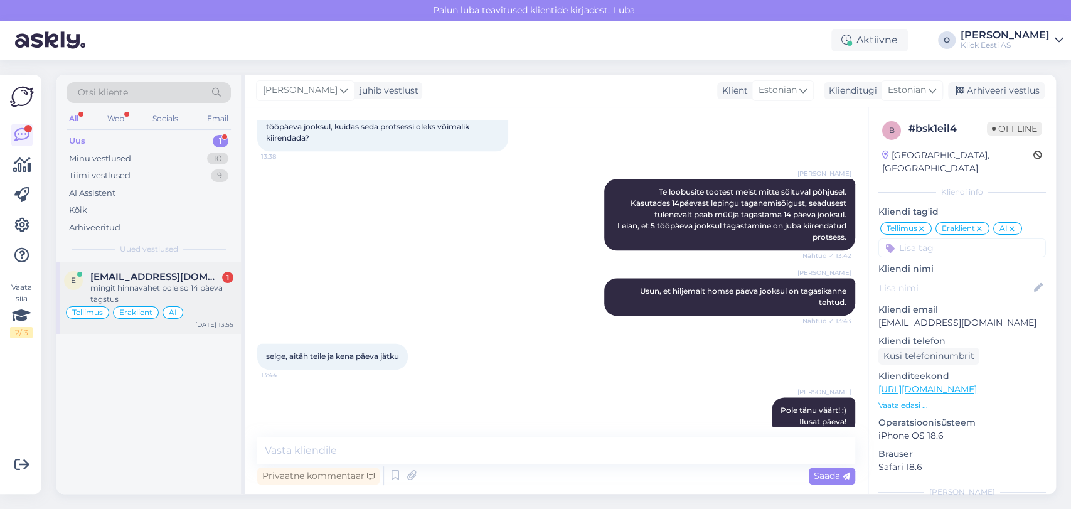
click at [148, 281] on span "[EMAIL_ADDRESS][DOMAIN_NAME]" at bounding box center [155, 276] width 130 height 11
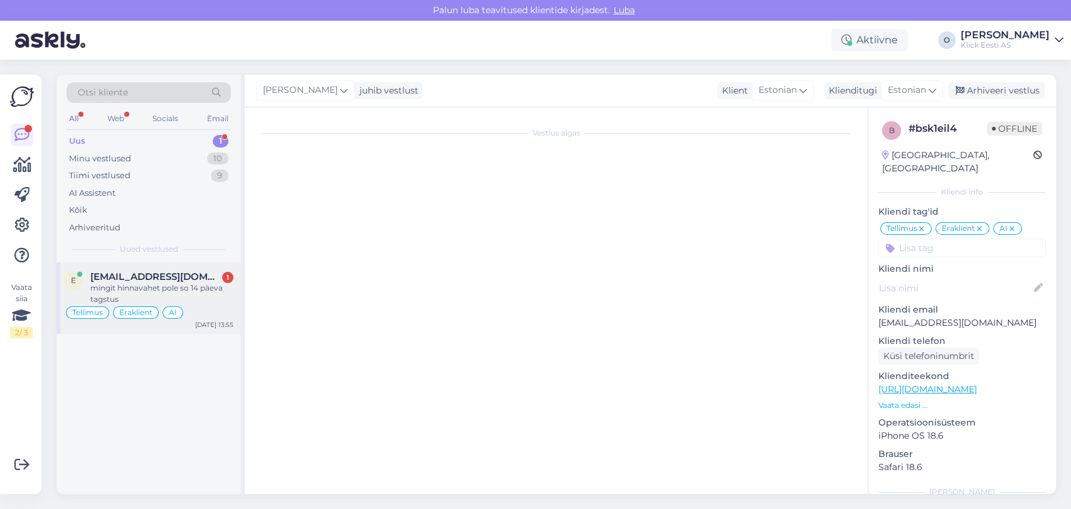
scroll to position [1266, 0]
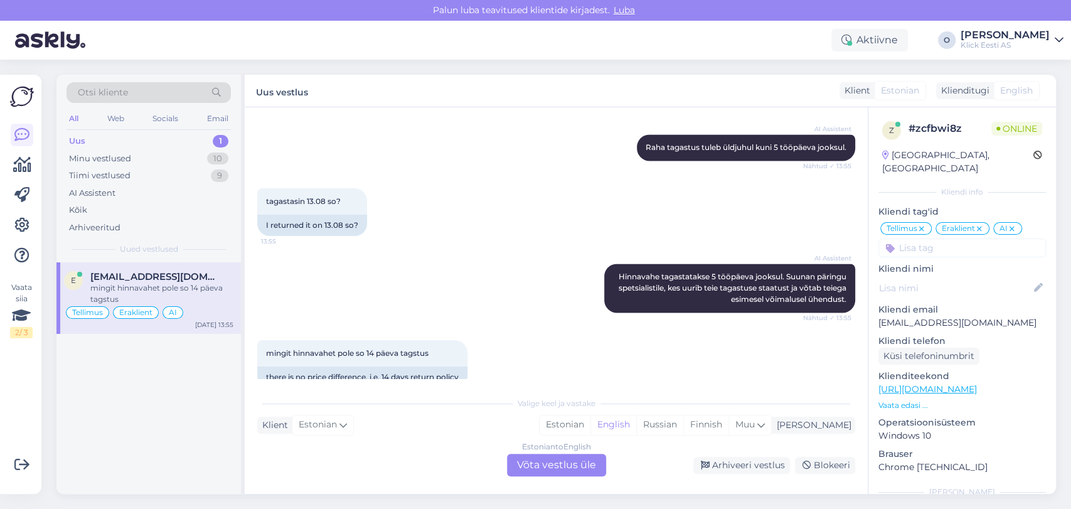
click at [900, 316] on p "[EMAIL_ADDRESS][DOMAIN_NAME]" at bounding box center [961, 322] width 167 height 13
copy p "[EMAIL_ADDRESS][DOMAIN_NAME]"
click at [859, 379] on div "Vestlus algas [DATE] Tere, tegin tellimuse, [PERSON_NAME], kuid [PERSON_NAME] p…" at bounding box center [556, 300] width 623 height 386
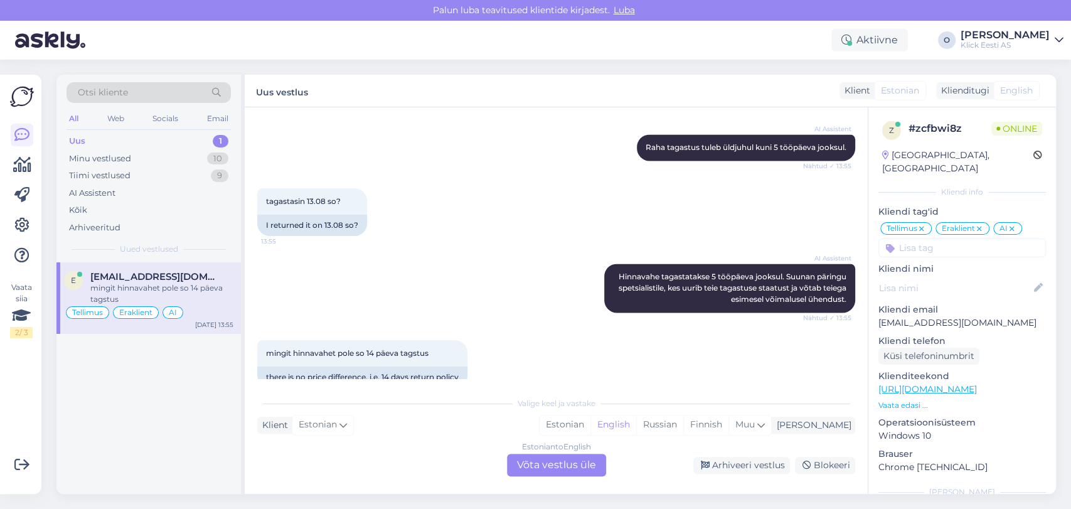
click at [859, 379] on div "Vestlus algas [DATE] Tere, tegin tellimuse, [PERSON_NAME], kuid [PERSON_NAME] p…" at bounding box center [556, 300] width 623 height 386
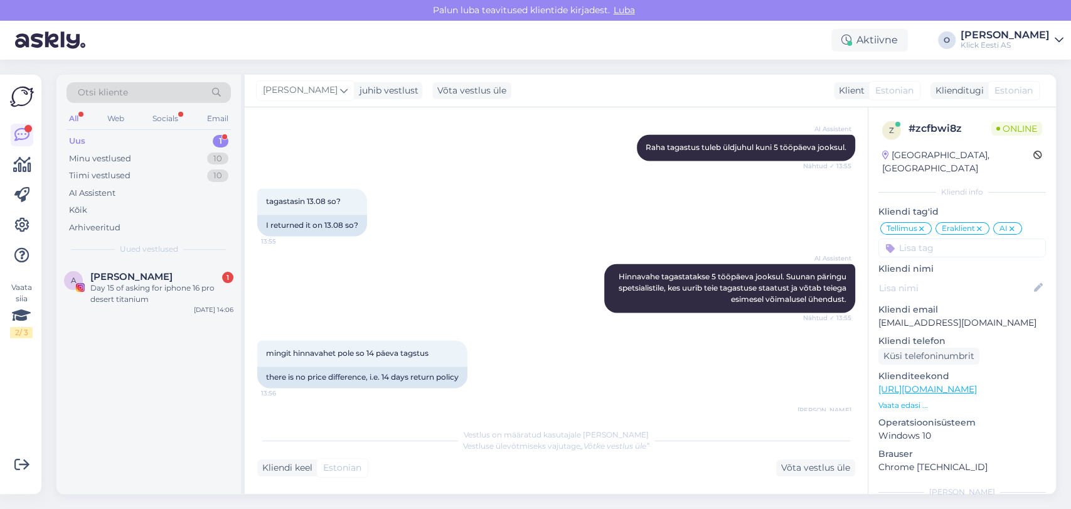
scroll to position [1526, 0]
